Goal: Check status: Check status

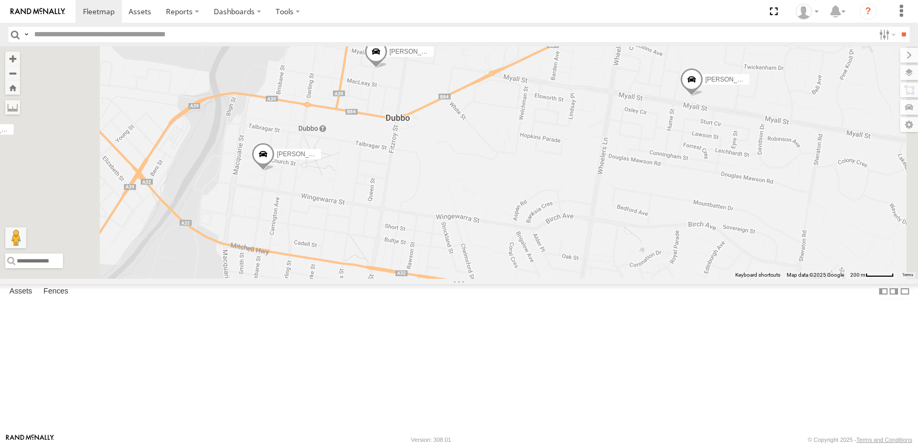
drag, startPoint x: 395, startPoint y: 318, endPoint x: 513, endPoint y: 327, distance: 119.1
click at [513, 278] on div "[PERSON_NAME] [PERSON_NAME] [PERSON_NAME] [PERSON_NAME] [PERSON_NAME] New [PERS…" at bounding box center [459, 162] width 918 height 232
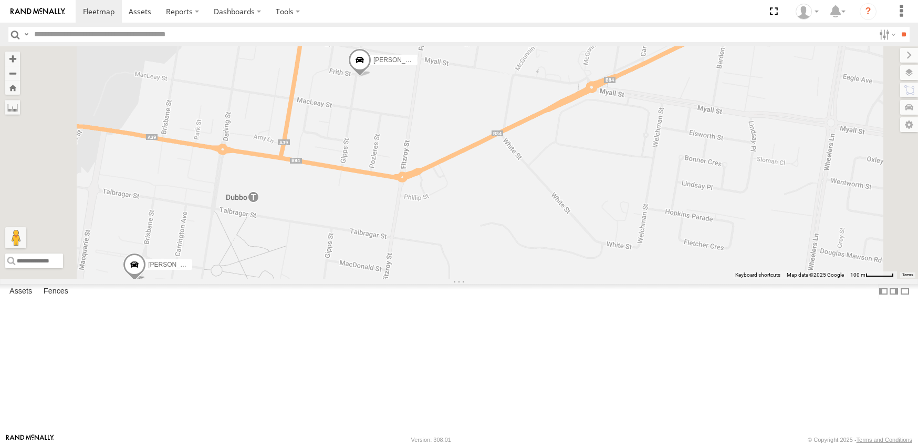
drag, startPoint x: 520, startPoint y: 371, endPoint x: 569, endPoint y: 215, distance: 163.5
click at [569, 215] on div "[PERSON_NAME] [PERSON_NAME] [PERSON_NAME] [PERSON_NAME] [PERSON_NAME] New [PERS…" at bounding box center [459, 162] width 918 height 232
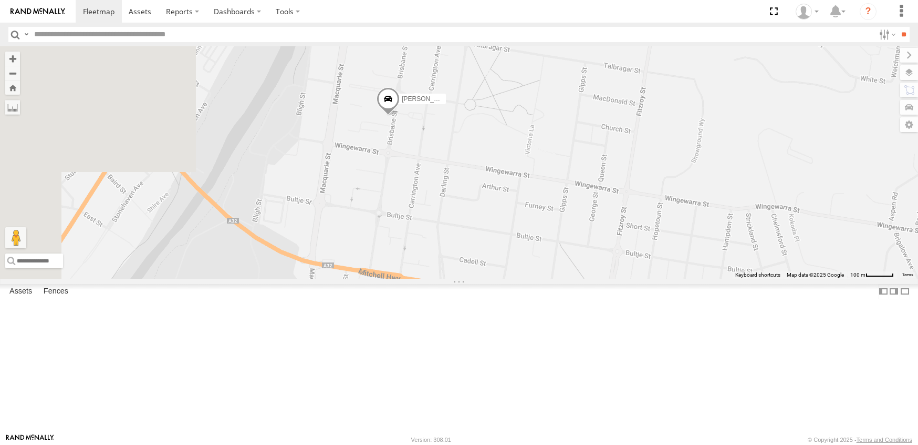
drag, startPoint x: 391, startPoint y: 213, endPoint x: 596, endPoint y: 245, distance: 207.4
click at [596, 245] on div "[PERSON_NAME] [PERSON_NAME] [PERSON_NAME] [PERSON_NAME] [PERSON_NAME] New [PERS…" at bounding box center [459, 162] width 918 height 232
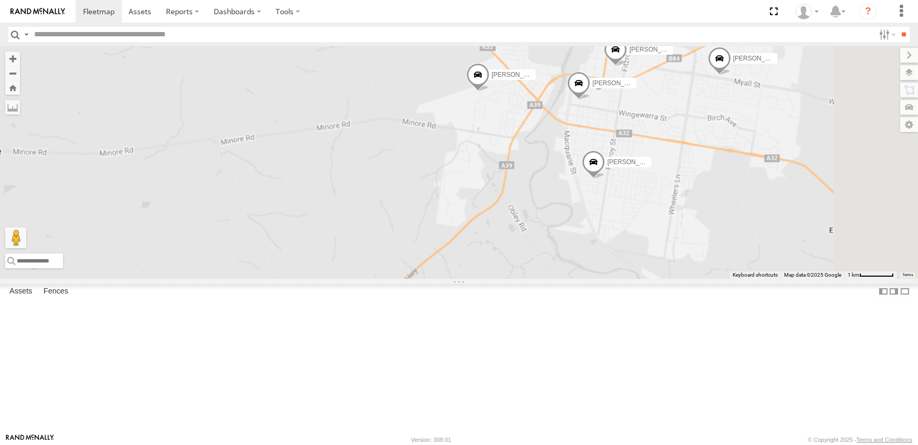
drag, startPoint x: 782, startPoint y: 165, endPoint x: 719, endPoint y: 220, distance: 83.8
click at [736, 218] on div "[PERSON_NAME] [PERSON_NAME] [PERSON_NAME] [PERSON_NAME] [PERSON_NAME] [PERSON_N…" at bounding box center [459, 162] width 918 height 232
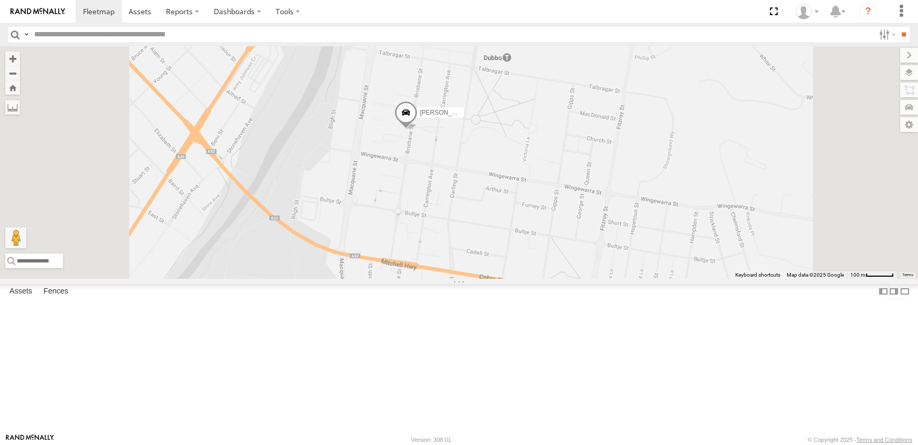
drag, startPoint x: 663, startPoint y: 241, endPoint x: 633, endPoint y: 303, distance: 68.9
click at [633, 278] on div "[PERSON_NAME] [PERSON_NAME] [PERSON_NAME] [PERSON_NAME] [PERSON_NAME] [PERSON_N…" at bounding box center [459, 162] width 918 height 232
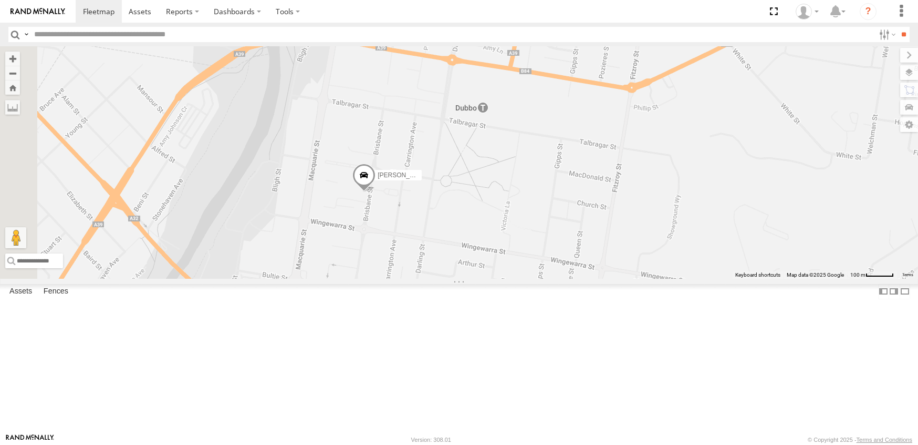
click at [376, 192] on span at bounding box center [364, 177] width 23 height 28
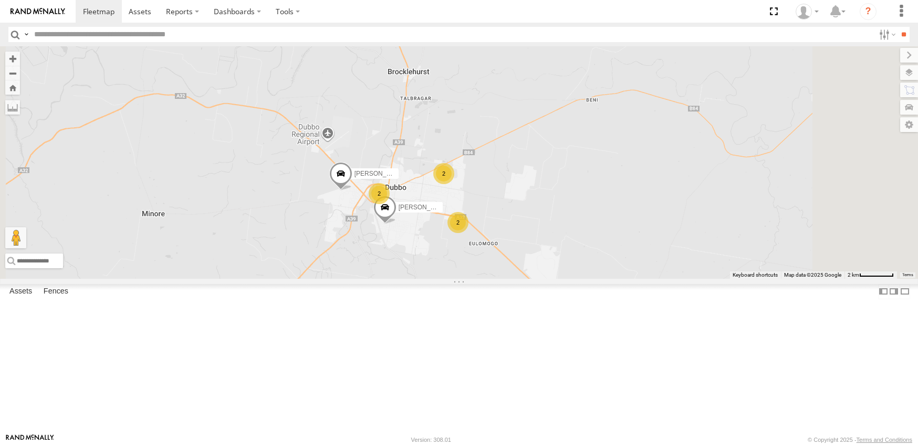
drag, startPoint x: 538, startPoint y: 319, endPoint x: 533, endPoint y: 323, distance: 6.4
click at [533, 278] on div "2 2 2 [PERSON_NAME] [PERSON_NAME]" at bounding box center [459, 162] width 918 height 232
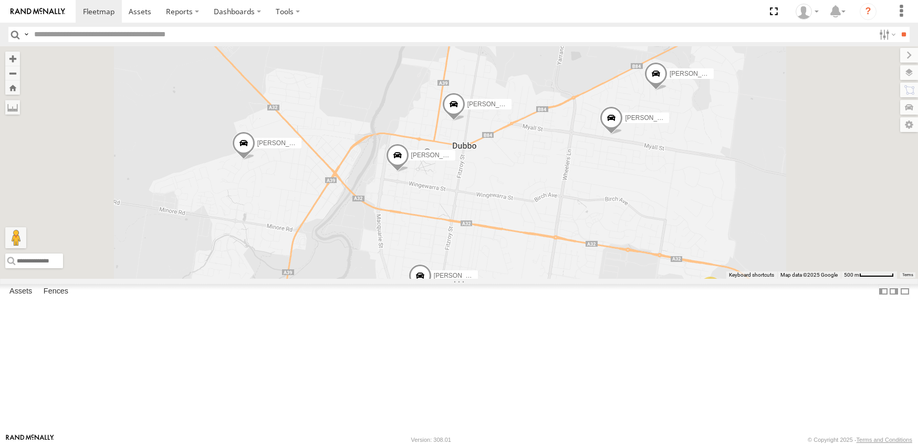
drag, startPoint x: 504, startPoint y: 292, endPoint x: 472, endPoint y: 310, distance: 36.7
click at [472, 278] on div "[PERSON_NAME] [PERSON_NAME] [PERSON_NAME] 2 [PERSON_NAME] [PERSON_NAME] New [PE…" at bounding box center [459, 162] width 918 height 232
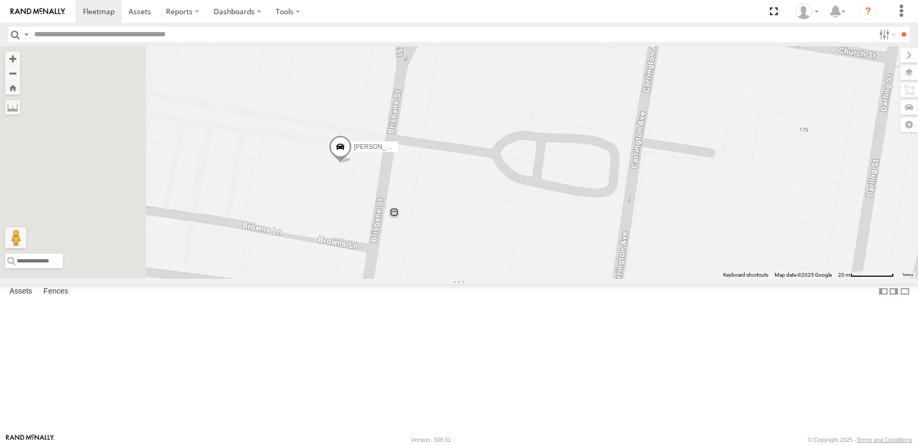
drag, startPoint x: 449, startPoint y: 281, endPoint x: 482, endPoint y: 324, distance: 53.6
click at [482, 278] on div "[PERSON_NAME] [PERSON_NAME] [PERSON_NAME] [PERSON_NAME] [PERSON_NAME] New [PERS…" at bounding box center [459, 162] width 918 height 232
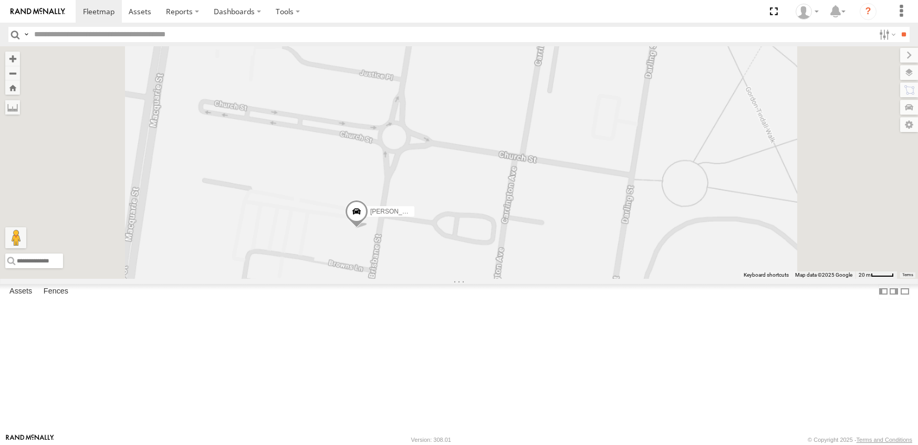
drag, startPoint x: 466, startPoint y: 338, endPoint x: 446, endPoint y: 265, distance: 75.7
click at [446, 265] on div "[PERSON_NAME] [PERSON_NAME] [PERSON_NAME] [PERSON_NAME] [PERSON_NAME] New [PERS…" at bounding box center [459, 162] width 918 height 232
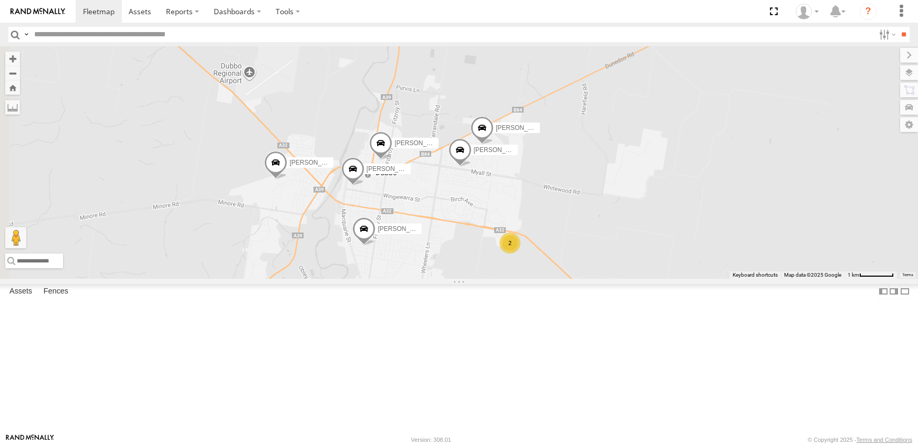
drag, startPoint x: 425, startPoint y: 321, endPoint x: 501, endPoint y: 358, distance: 84.4
click at [501, 278] on div "[PERSON_NAME] [PERSON_NAME] 2 [PERSON_NAME] [PERSON_NAME] New [PERSON_NAME] [PE…" at bounding box center [459, 162] width 918 height 232
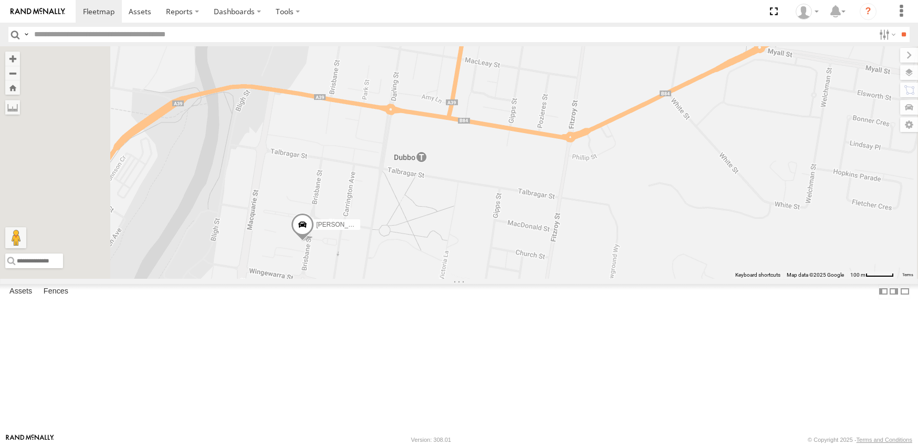
drag, startPoint x: 451, startPoint y: 214, endPoint x: 530, endPoint y: 130, distance: 115.2
click at [529, 127] on div "[PERSON_NAME] [PERSON_NAME] [PERSON_NAME] New [PERSON_NAME] [PERSON_NAME] [PERS…" at bounding box center [459, 162] width 918 height 232
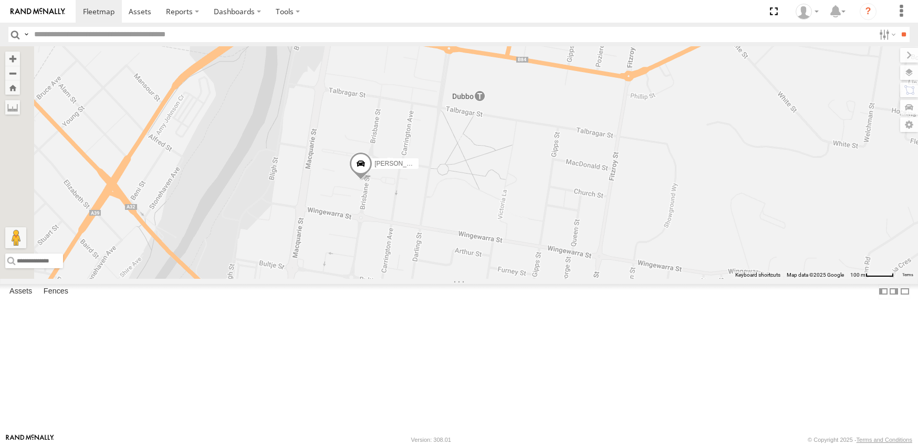
click at [373, 180] on span at bounding box center [360, 166] width 23 height 28
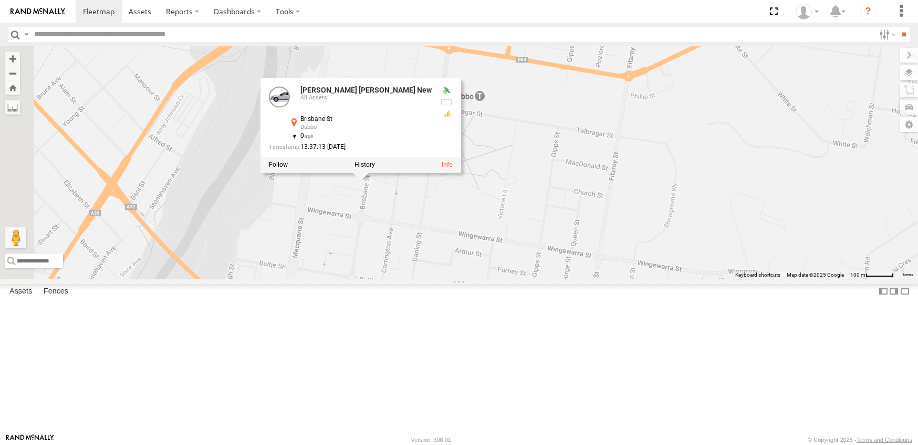
click at [573, 278] on div "[PERSON_NAME] [PERSON_NAME] [PERSON_NAME] New [PERSON_NAME] [PERSON_NAME] [PERS…" at bounding box center [459, 162] width 918 height 232
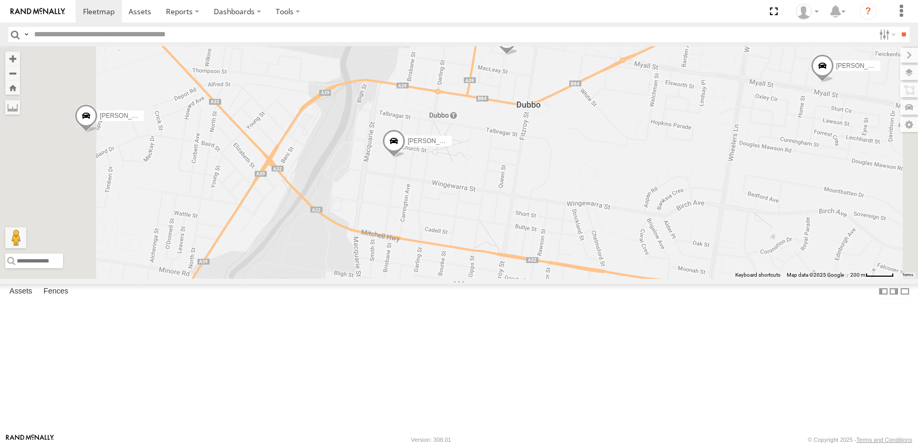
drag, startPoint x: 609, startPoint y: 288, endPoint x: 601, endPoint y: 253, distance: 36.1
click at [601, 253] on div "[PERSON_NAME] [PERSON_NAME] [PERSON_NAME] New [PERSON_NAME] [PERSON_NAME] [PERS…" at bounding box center [459, 162] width 918 height 232
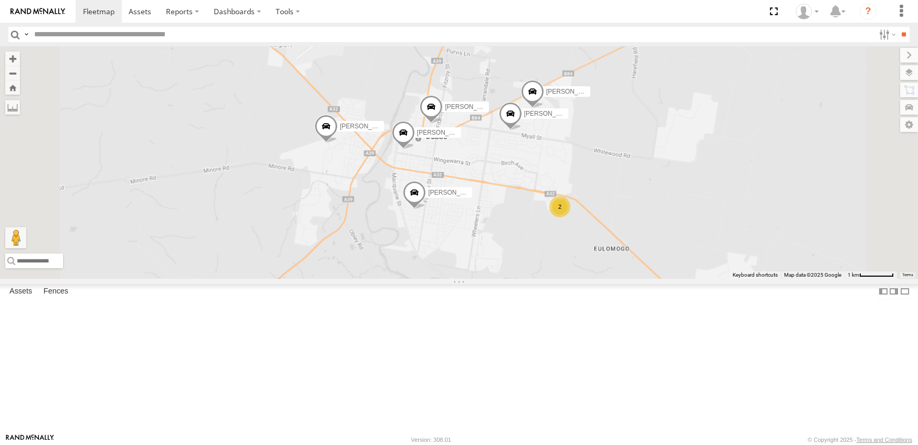
drag, startPoint x: 706, startPoint y: 310, endPoint x: 627, endPoint y: 292, distance: 80.9
click at [653, 278] on div "[PERSON_NAME] [PERSON_NAME] [PERSON_NAME] New [PERSON_NAME] [PERSON_NAME] [PERS…" at bounding box center [459, 162] width 918 height 232
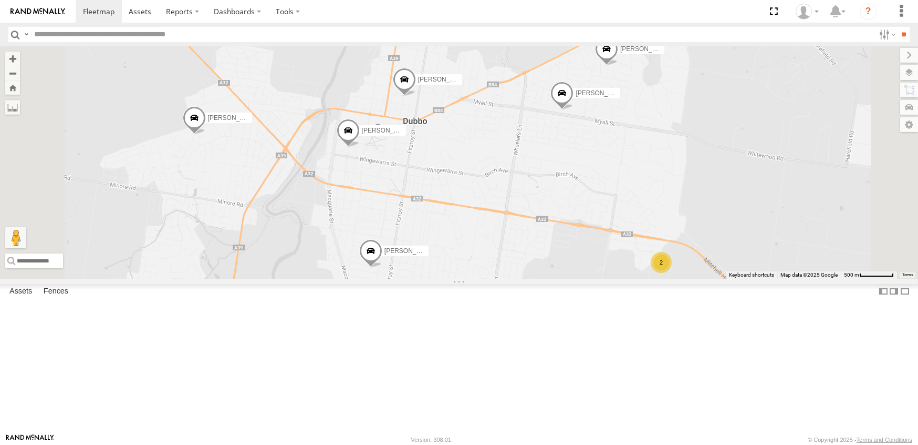
drag, startPoint x: 540, startPoint y: 264, endPoint x: 659, endPoint y: 364, distance: 155.1
click at [659, 278] on div "[PERSON_NAME] [PERSON_NAME] [PERSON_NAME] New [PERSON_NAME] [PERSON_NAME] [PERS…" at bounding box center [459, 162] width 918 height 232
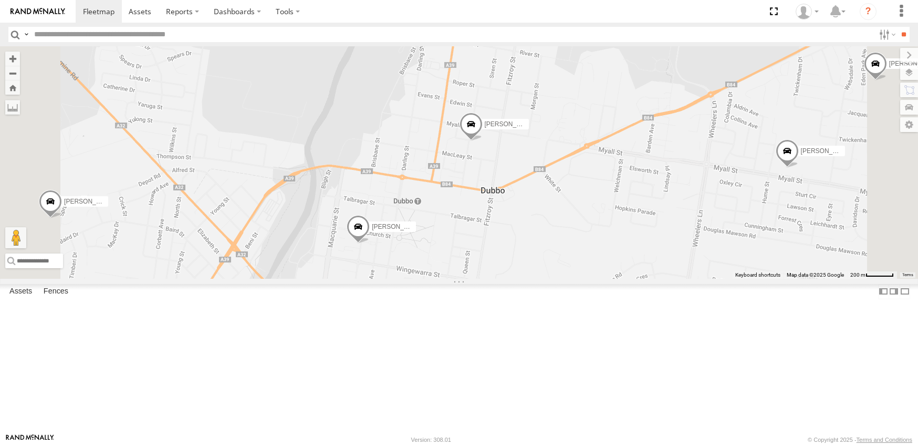
click at [370, 243] on span at bounding box center [358, 229] width 23 height 28
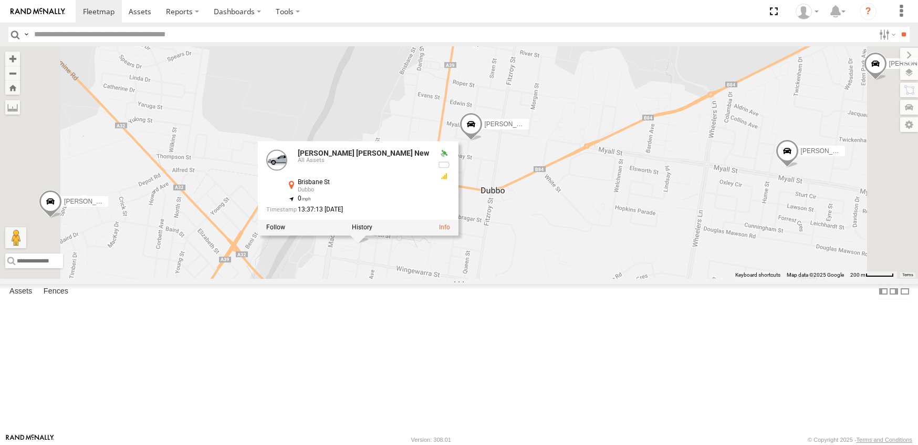
click at [506, 278] on div "[PERSON_NAME] [PERSON_NAME] [PERSON_NAME] New [PERSON_NAME] [PERSON_NAME] [PERS…" at bounding box center [459, 162] width 918 height 232
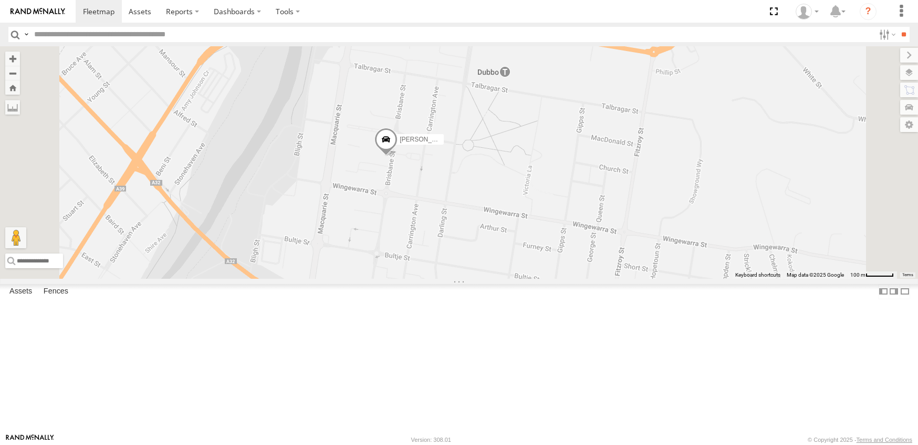
drag, startPoint x: 580, startPoint y: 330, endPoint x: 649, endPoint y: 228, distance: 124.5
click at [649, 228] on div "[PERSON_NAME] [PERSON_NAME] [PERSON_NAME] New [PERSON_NAME] [PERSON_NAME] [PERS…" at bounding box center [459, 162] width 918 height 232
click at [398, 156] on span at bounding box center [386, 142] width 23 height 28
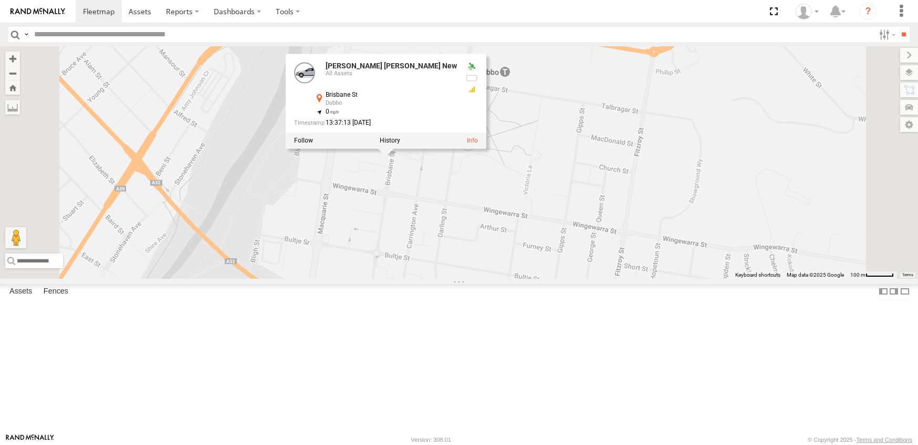
click at [608, 265] on div "[PERSON_NAME] [PERSON_NAME] [PERSON_NAME] New [PERSON_NAME] [PERSON_NAME] [PERS…" at bounding box center [459, 162] width 918 height 232
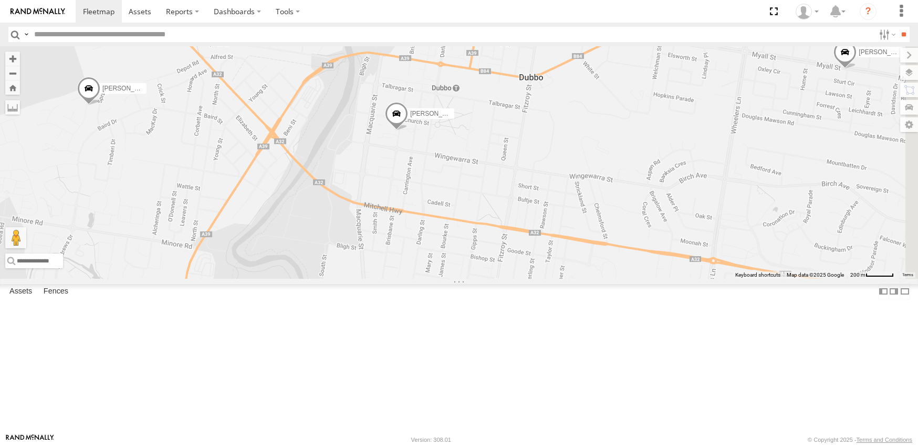
drag, startPoint x: 691, startPoint y: 271, endPoint x: 656, endPoint y: 228, distance: 56.0
click at [656, 228] on div "[PERSON_NAME] [PERSON_NAME] [PERSON_NAME] New [PERSON_NAME] [PERSON_NAME] [PERS…" at bounding box center [459, 162] width 918 height 232
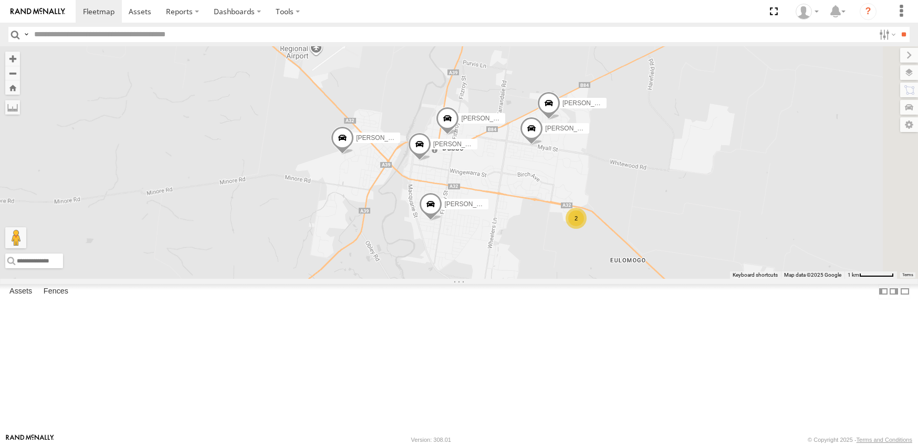
drag, startPoint x: 641, startPoint y: 312, endPoint x: 577, endPoint y: 301, distance: 64.4
click at [577, 278] on div "[PERSON_NAME] [PERSON_NAME] [PERSON_NAME] New [PERSON_NAME] [PERSON_NAME] [PERS…" at bounding box center [459, 162] width 918 height 232
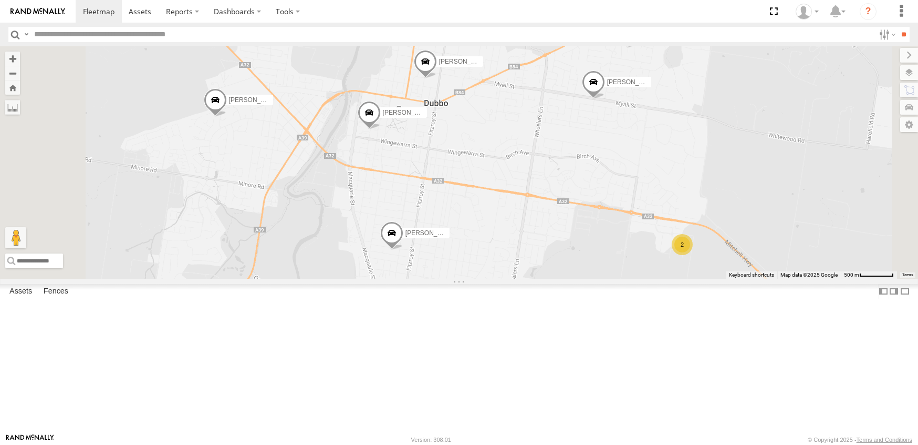
drag, startPoint x: 587, startPoint y: 265, endPoint x: 656, endPoint y: 197, distance: 97.3
click at [631, 278] on div "[PERSON_NAME] [PERSON_NAME] [PERSON_NAME] New [PERSON_NAME] [PERSON_NAME] [PERS…" at bounding box center [459, 162] width 918 height 232
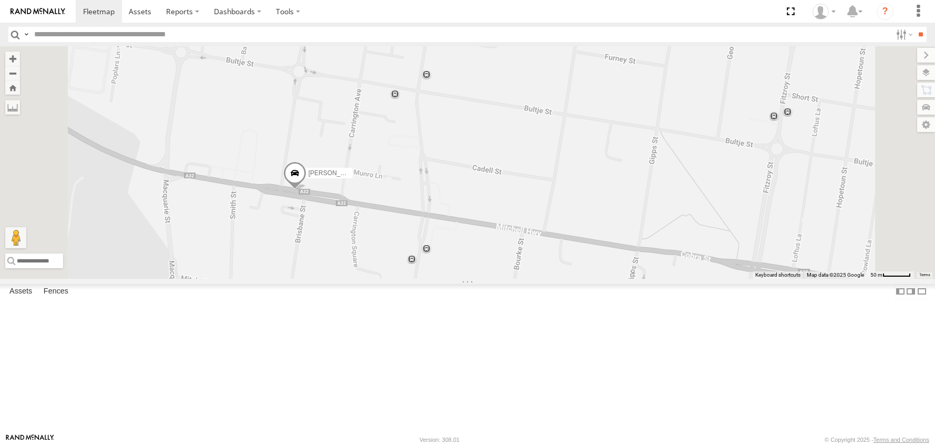
click at [306, 190] on span at bounding box center [294, 175] width 23 height 28
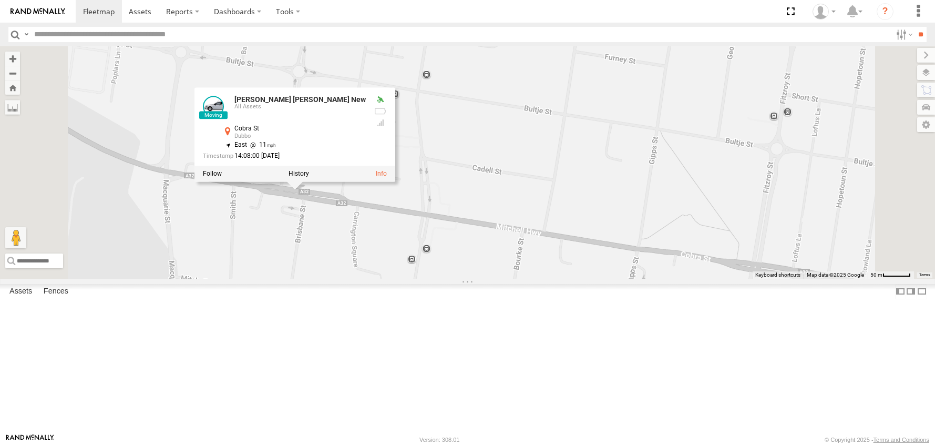
click at [539, 260] on div "[PERSON_NAME] [PERSON_NAME] [PERSON_NAME] New [PERSON_NAME] [PERSON_NAME] [PERS…" at bounding box center [467, 162] width 935 height 232
